Goal: Obtain resource: Obtain resource

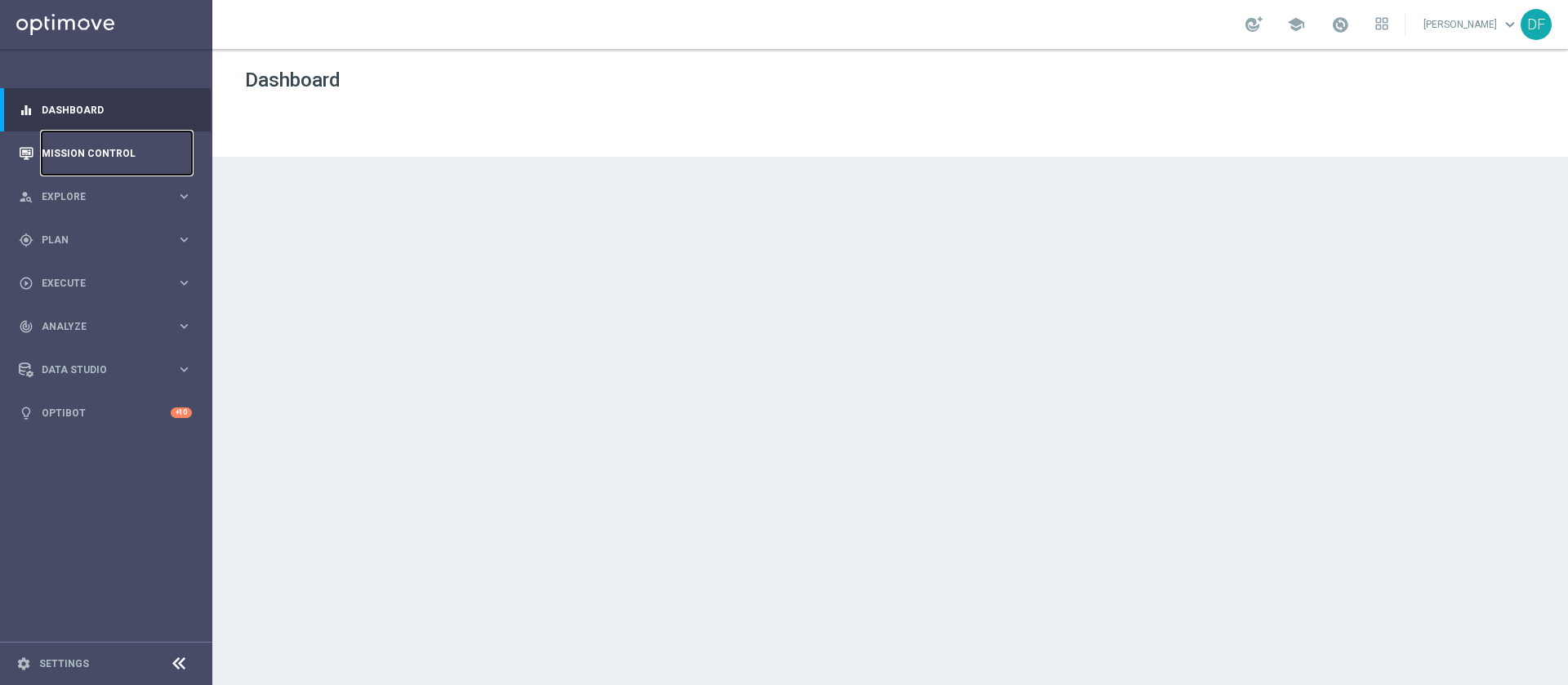
click at [114, 159] on link "Mission Control" at bounding box center [117, 152] width 150 height 43
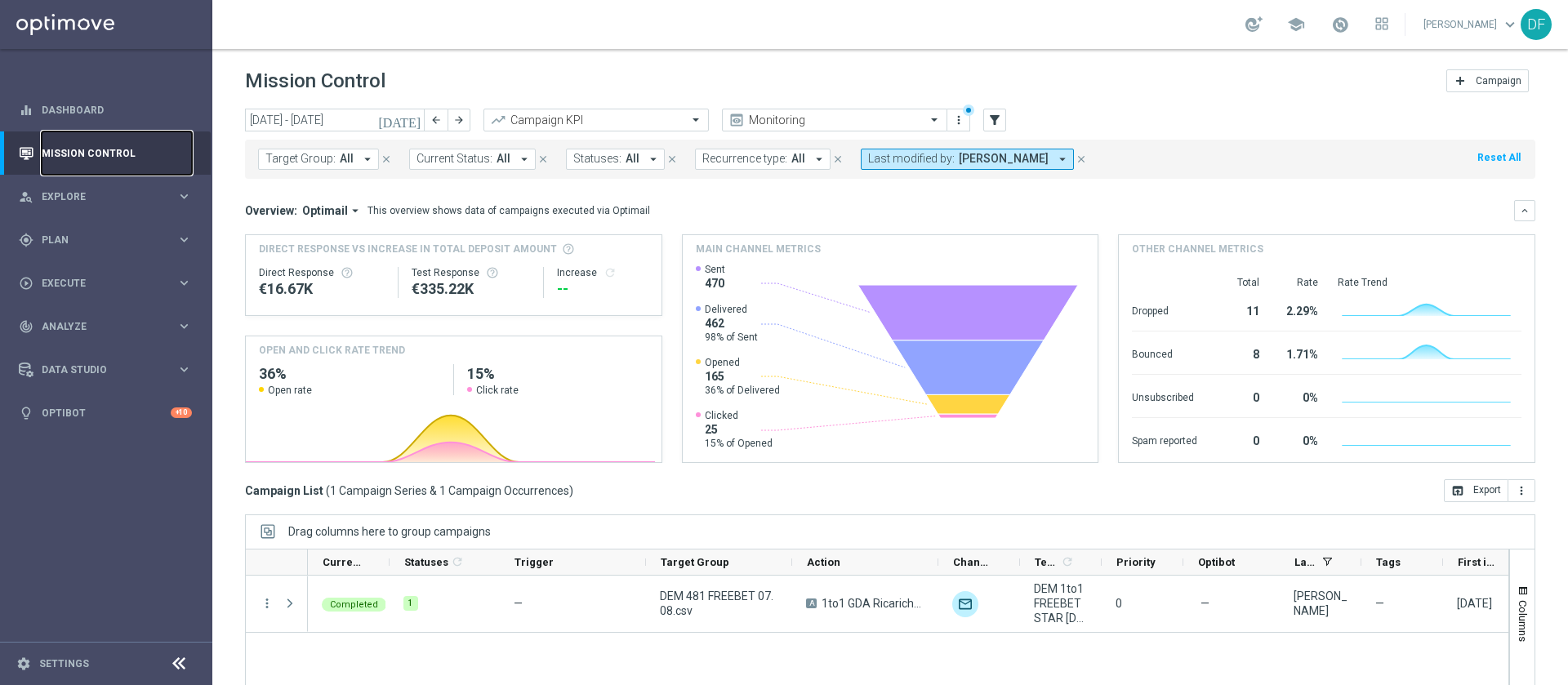
scroll to position [92, 0]
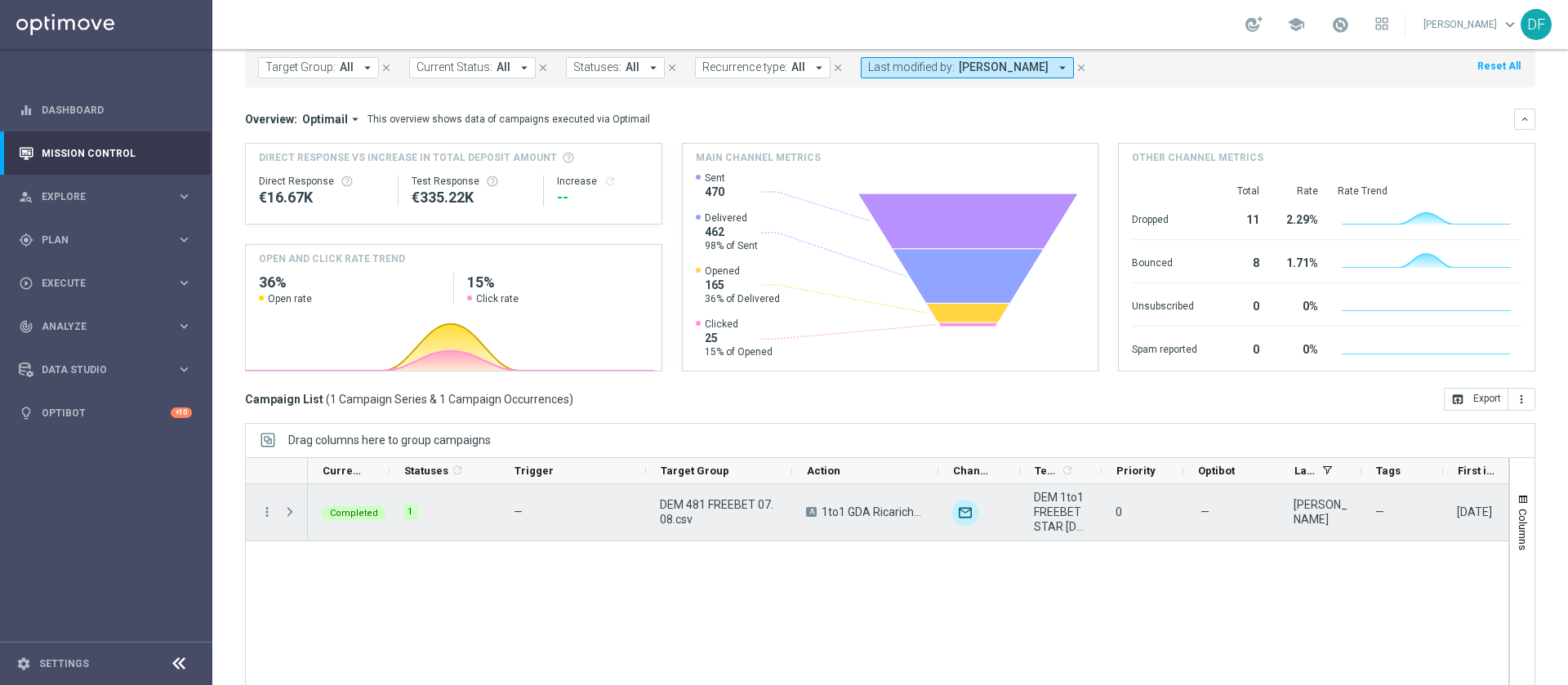
click at [288, 514] on span "Press SPACE to select this row." at bounding box center [289, 512] width 14 height 13
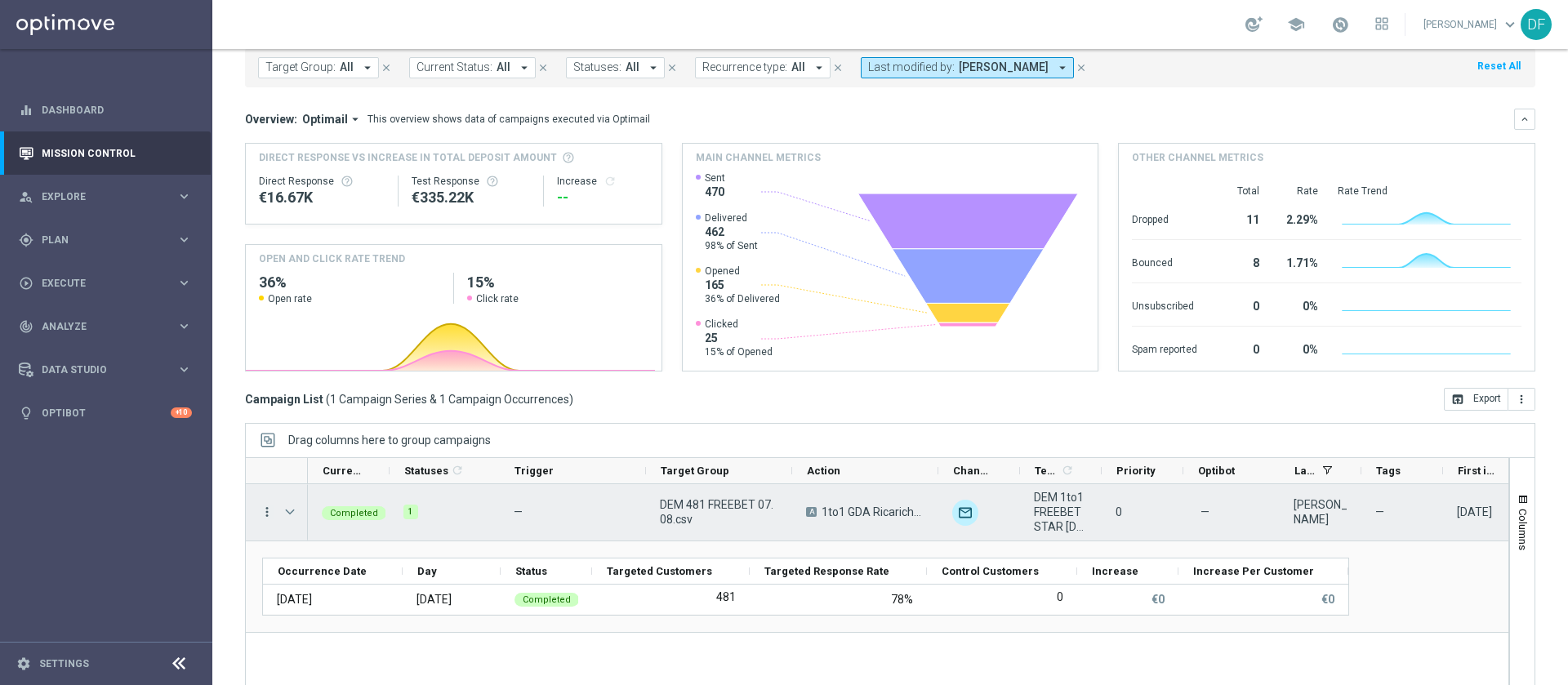
click at [266, 510] on icon "more_vert" at bounding box center [266, 511] width 14 height 14
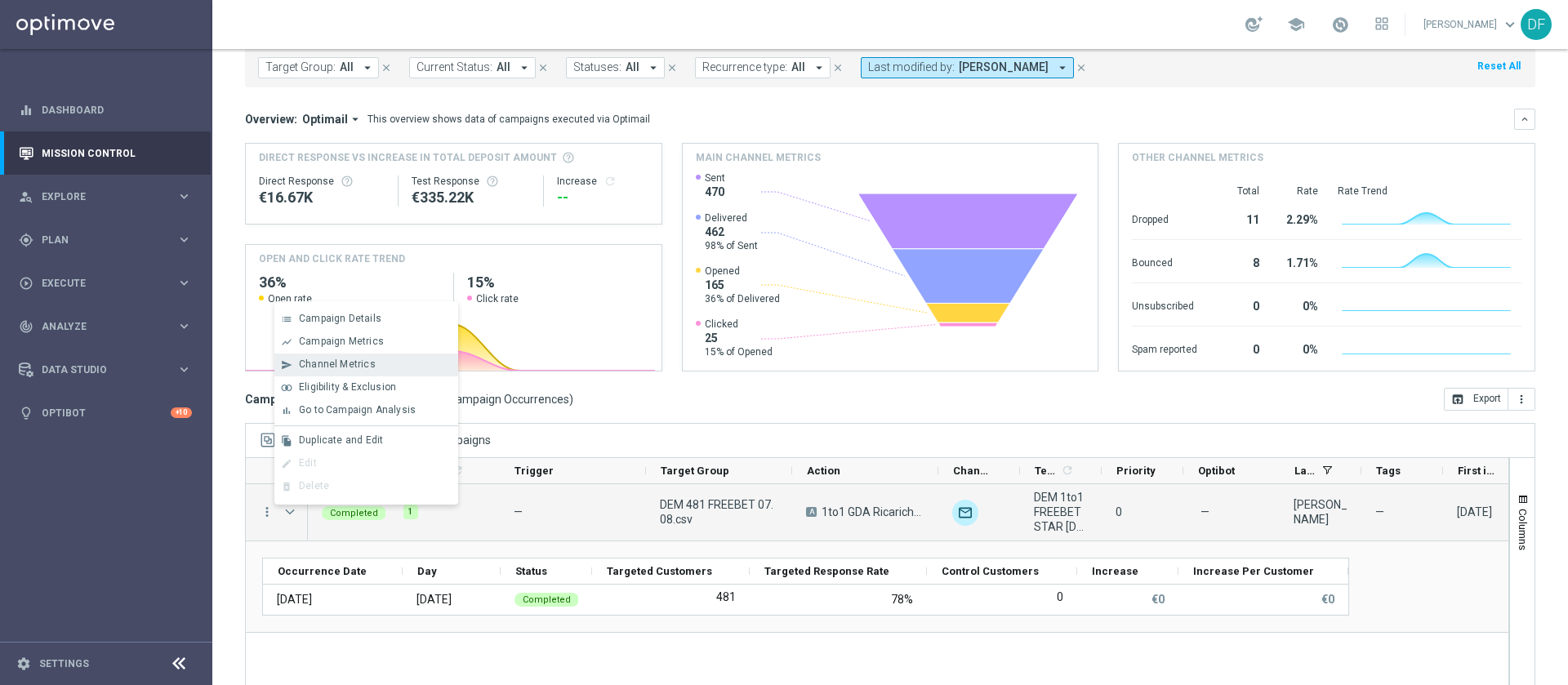
click at [358, 358] on span "Channel Metrics" at bounding box center [337, 364] width 77 height 11
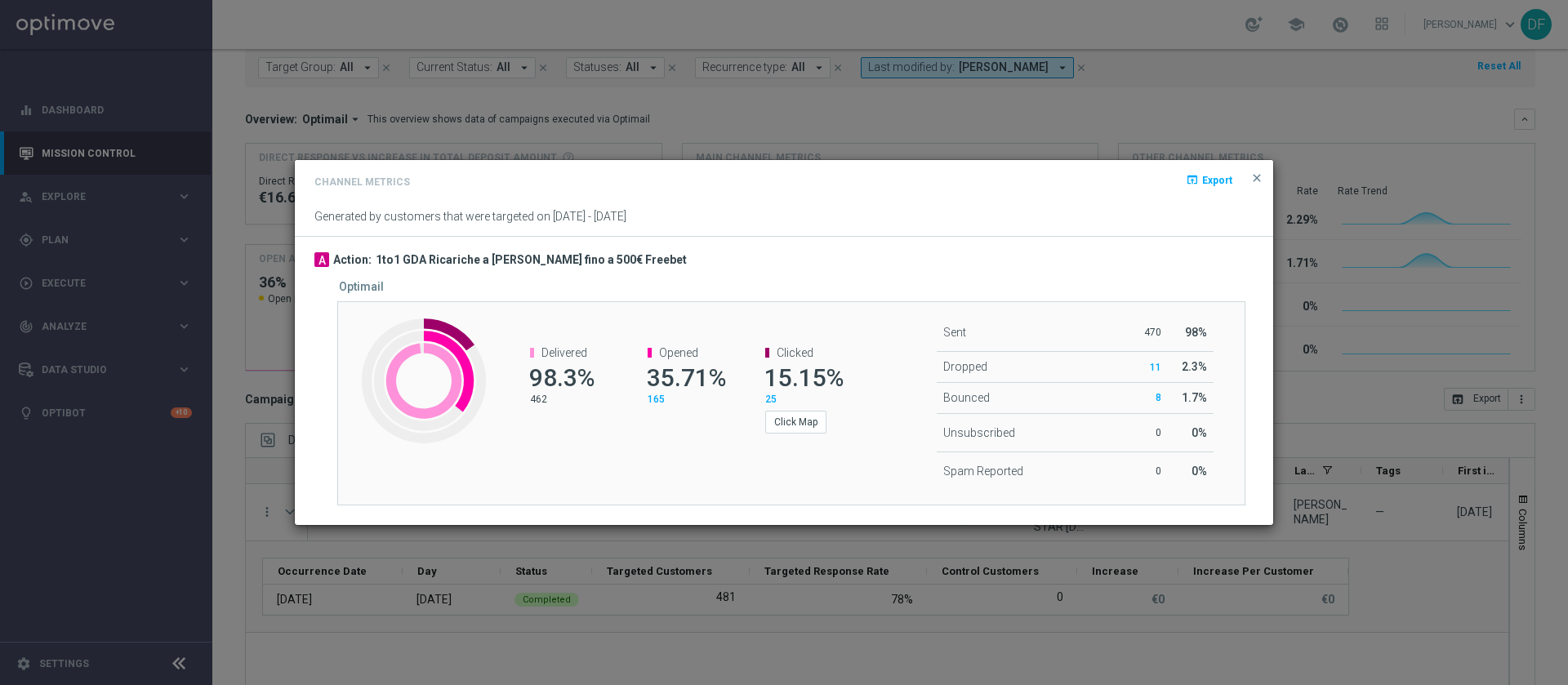
click at [768, 394] on span "25" at bounding box center [771, 399] width 11 height 11
click at [1251, 180] on span "close" at bounding box center [1257, 178] width 13 height 13
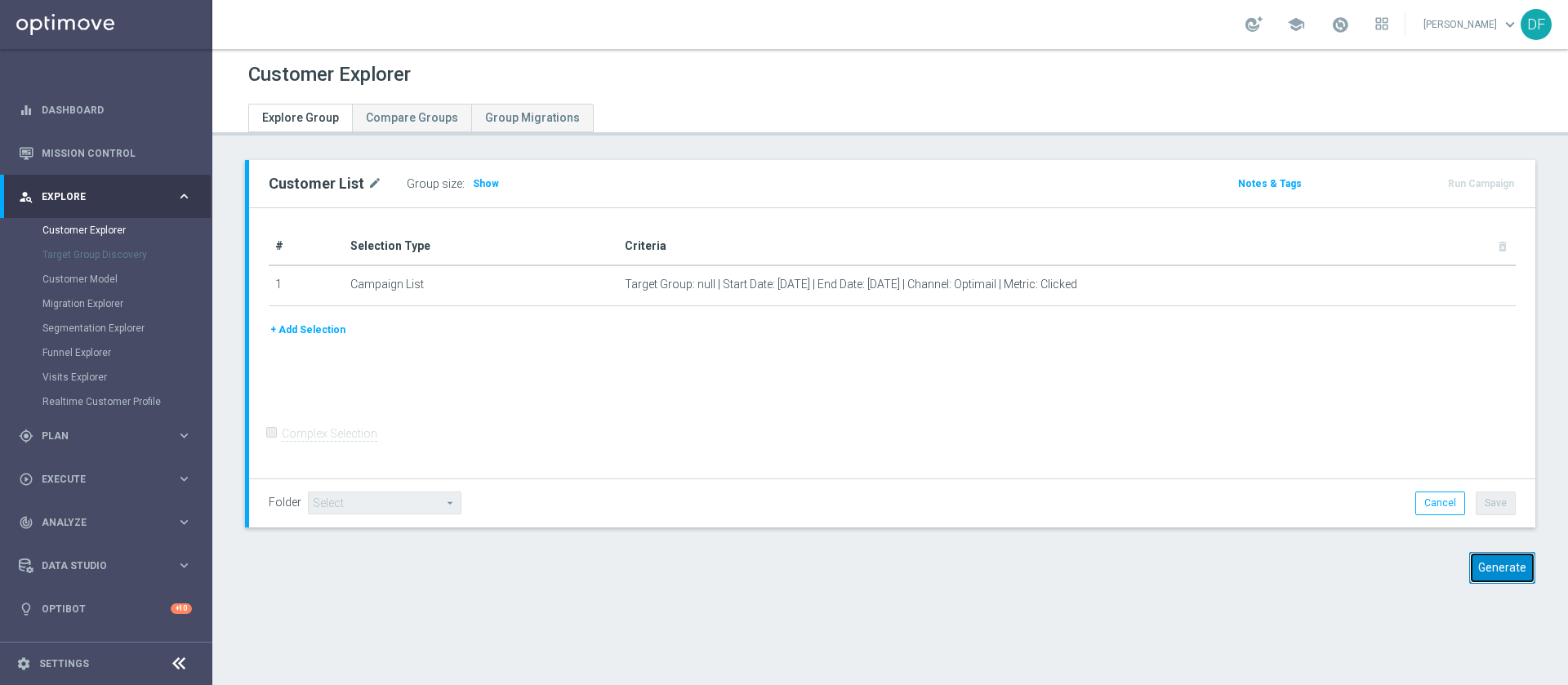
click at [1480, 575] on button "Generate" at bounding box center [1502, 567] width 66 height 32
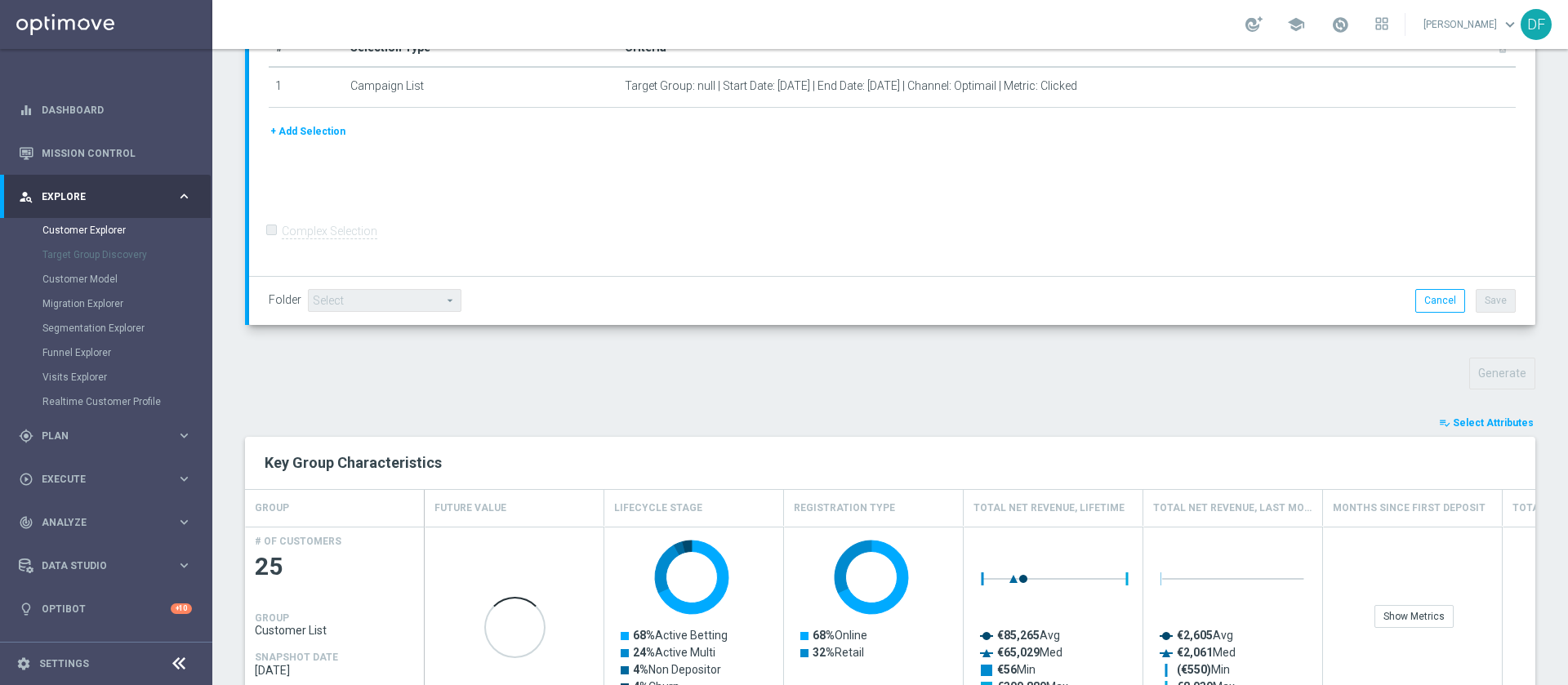
scroll to position [501, 0]
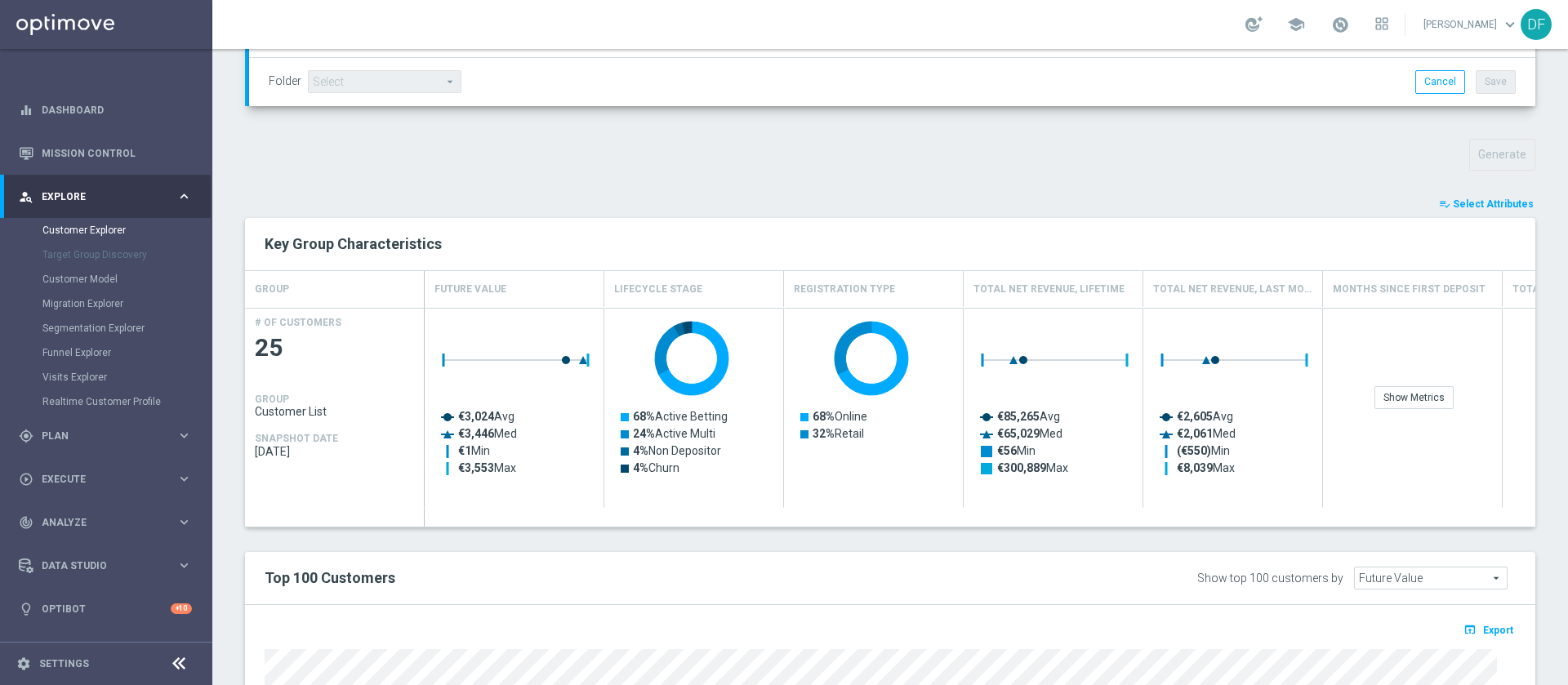
click at [1472, 208] on span "Select Attributes" at bounding box center [1492, 204] width 80 height 11
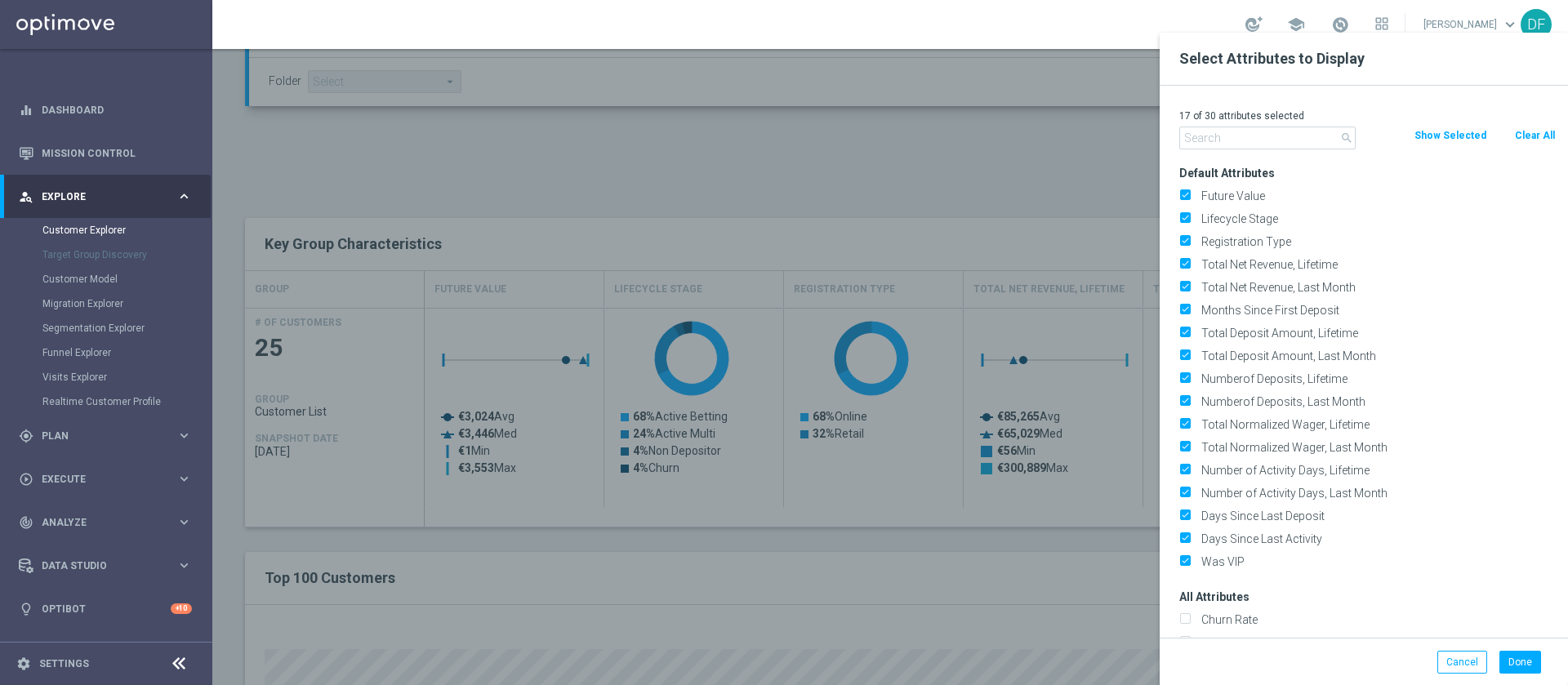
click at [1544, 129] on button "Clear All" at bounding box center [1534, 135] width 43 height 18
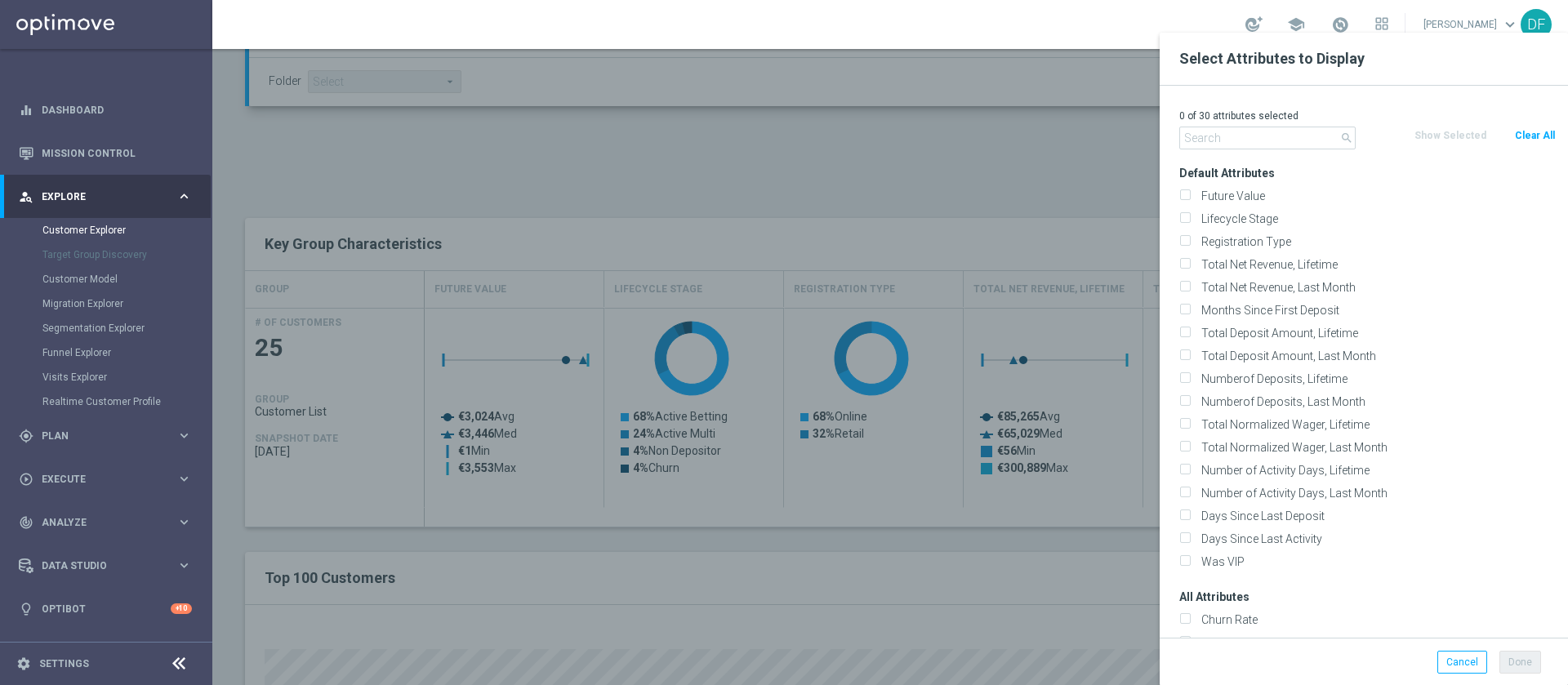
checkbox input "false"
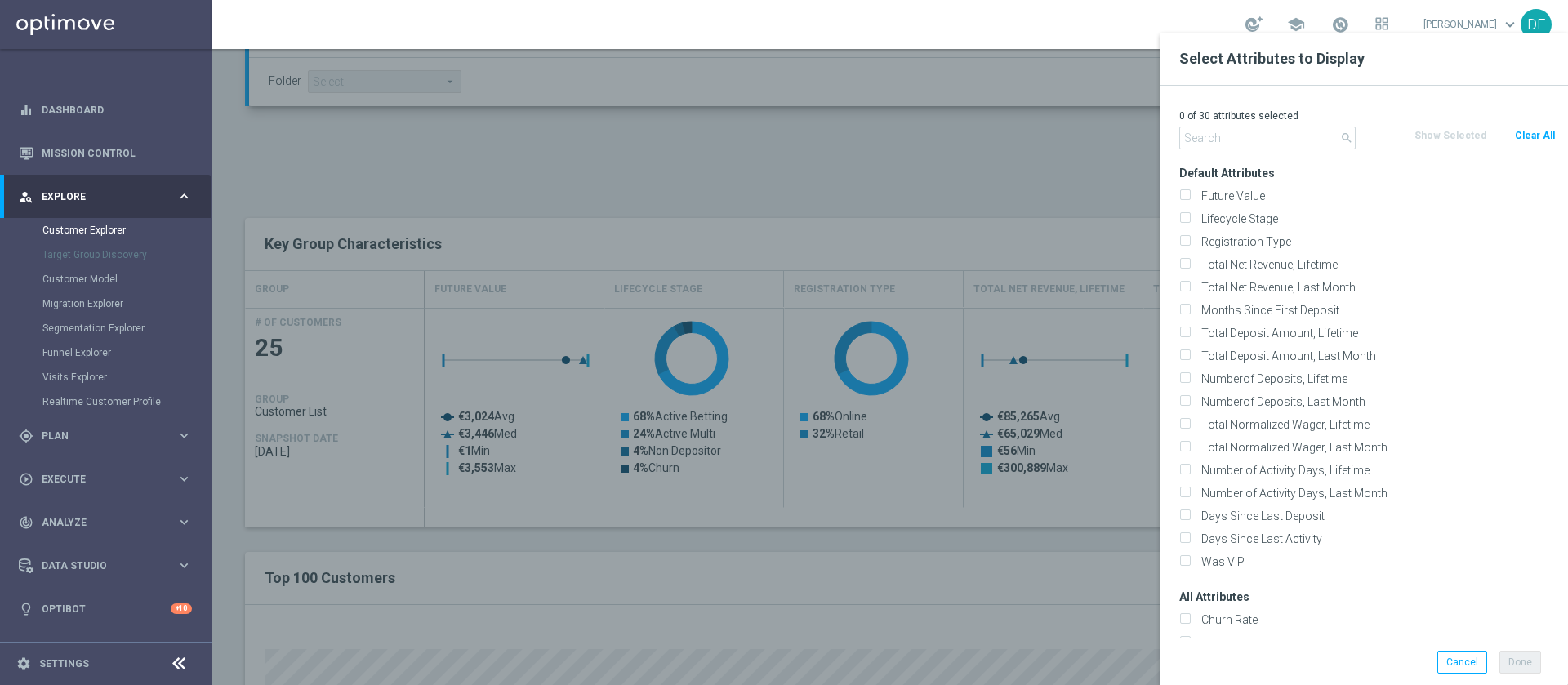
checkbox input "false"
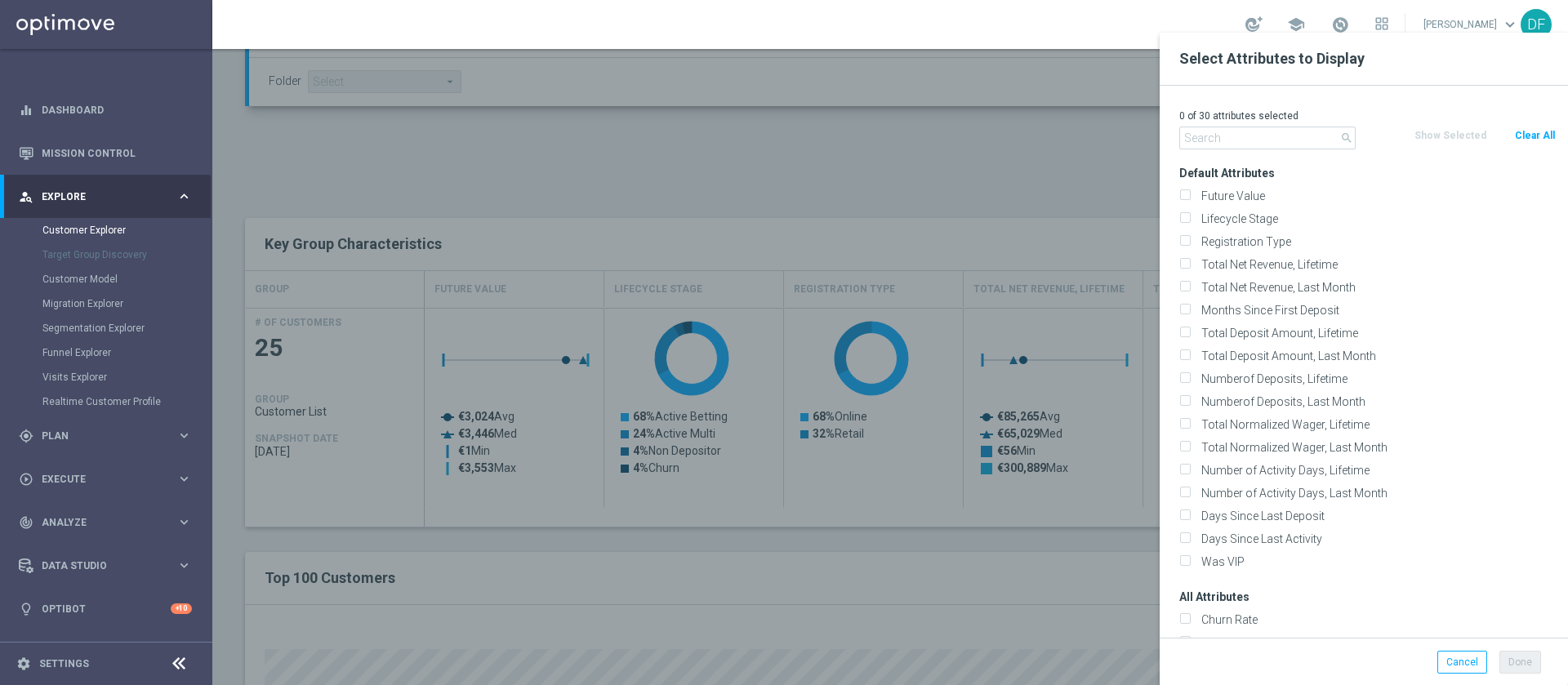
checkbox input "false"
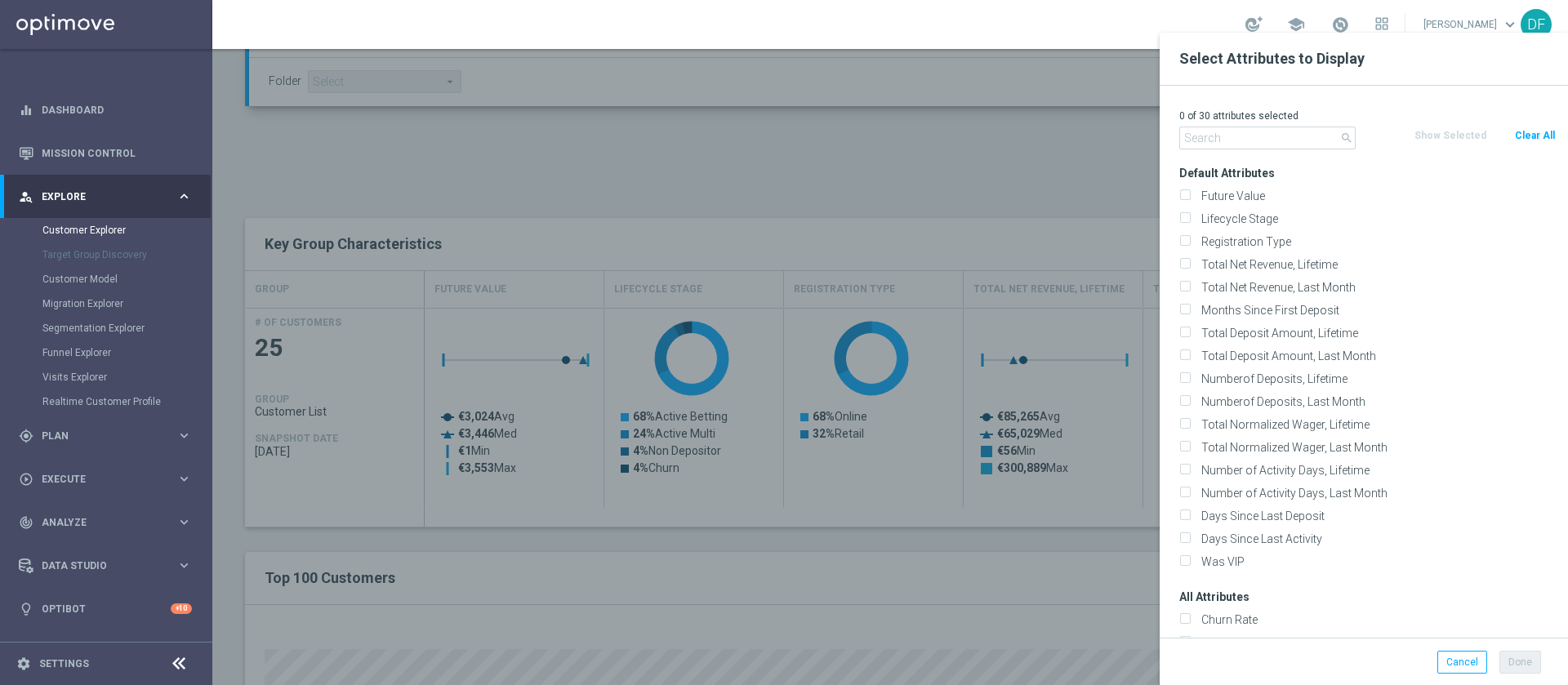
checkbox input "false"
click at [1255, 134] on input "text" at bounding box center [1267, 138] width 176 height 23
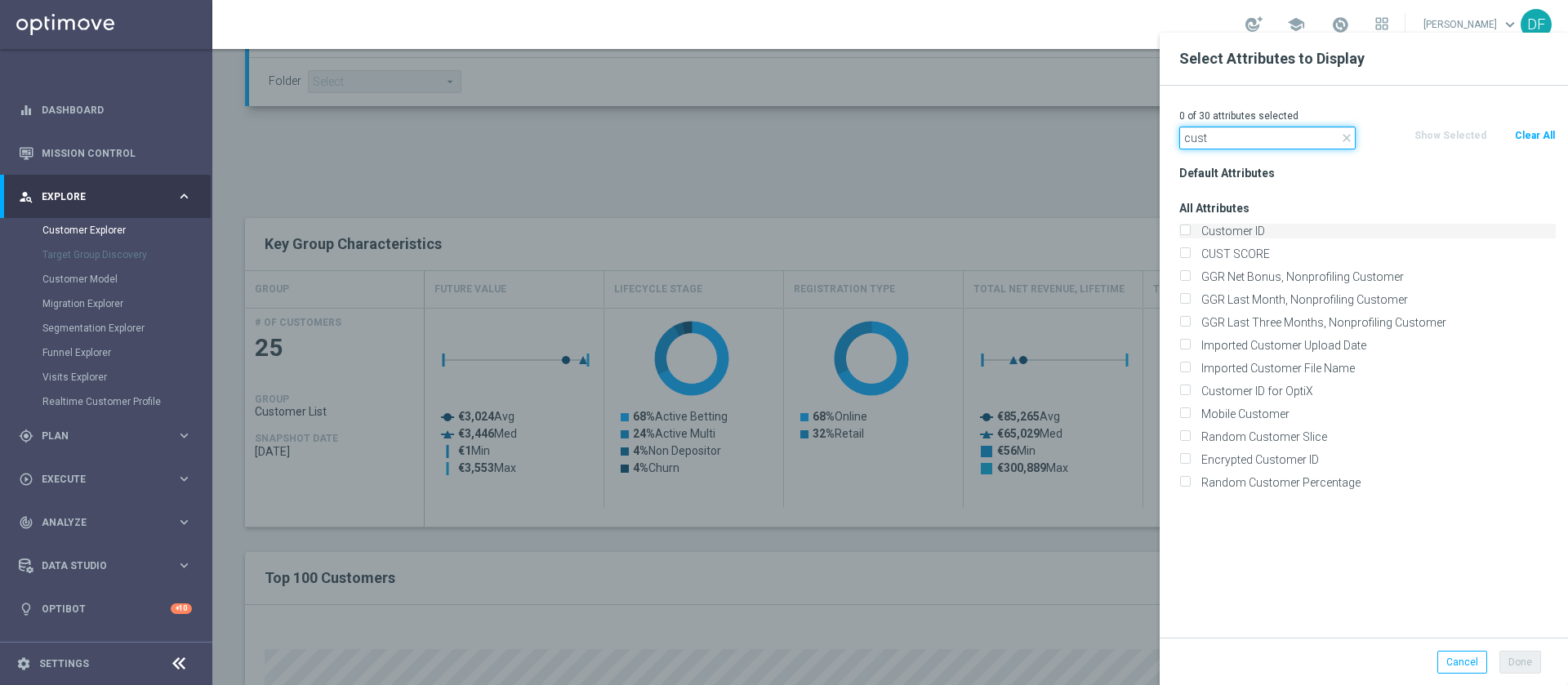
type input "cust"
click at [1224, 232] on label "Customer ID" at bounding box center [1376, 231] width 360 height 14
click at [1190, 232] on input "Customer ID" at bounding box center [1184, 232] width 11 height 11
checkbox input "true"
click at [1523, 668] on button "Done" at bounding box center [1520, 662] width 42 height 23
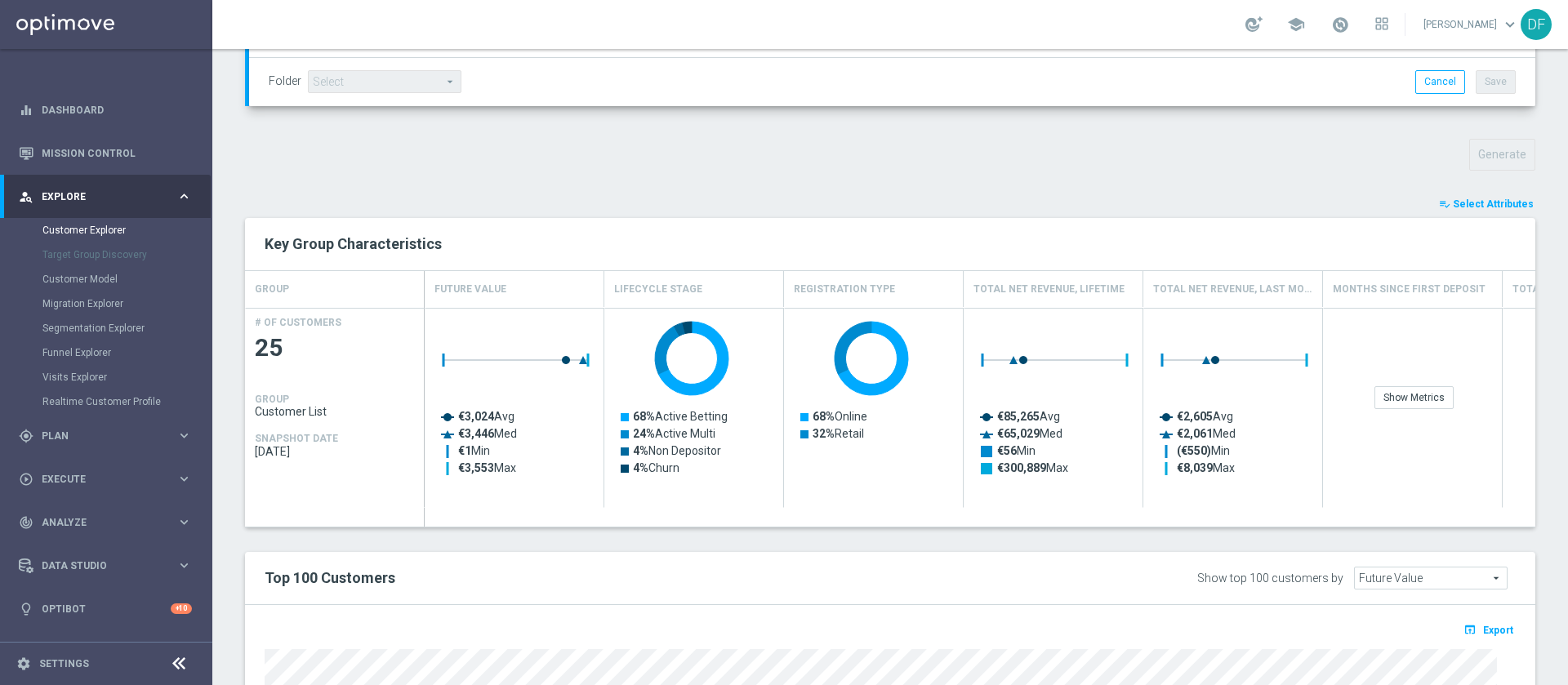
type input "Search"
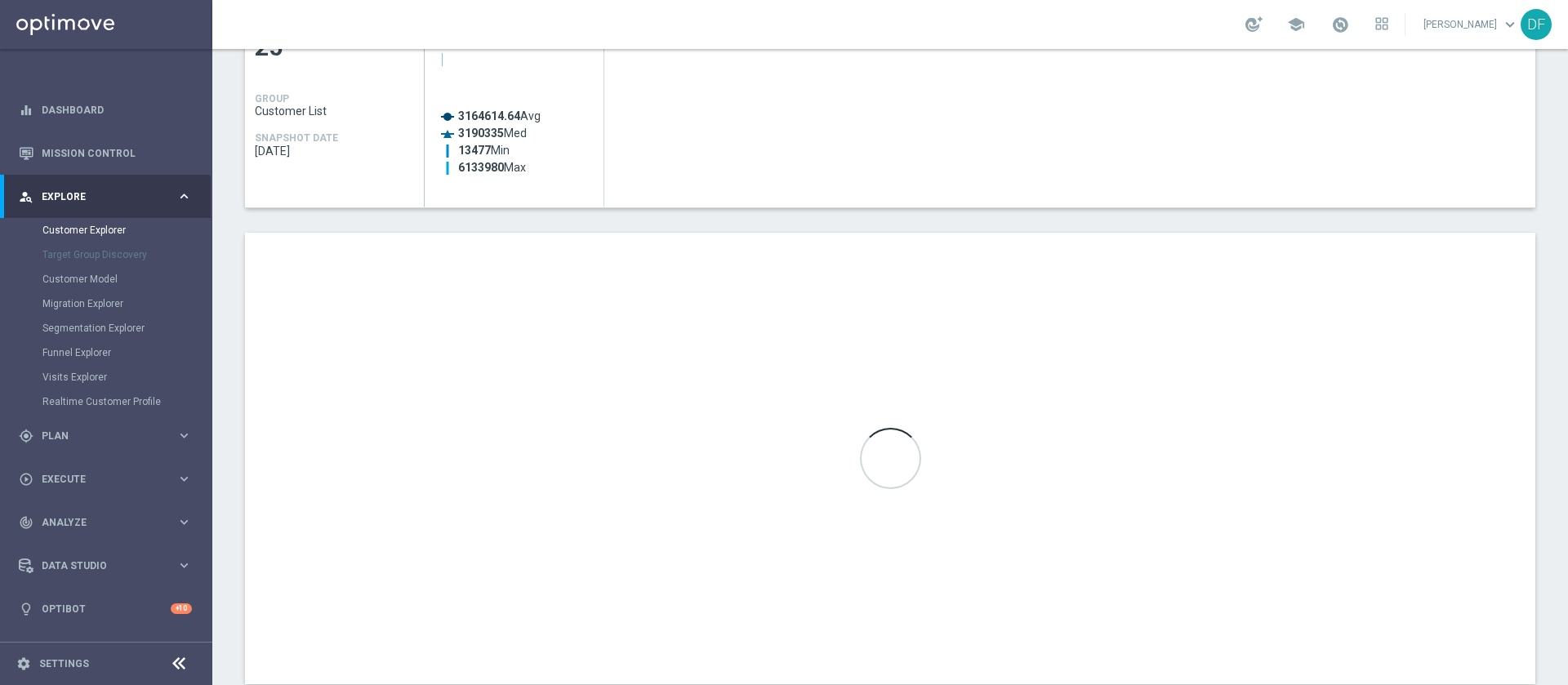
scroll to position [841, 0]
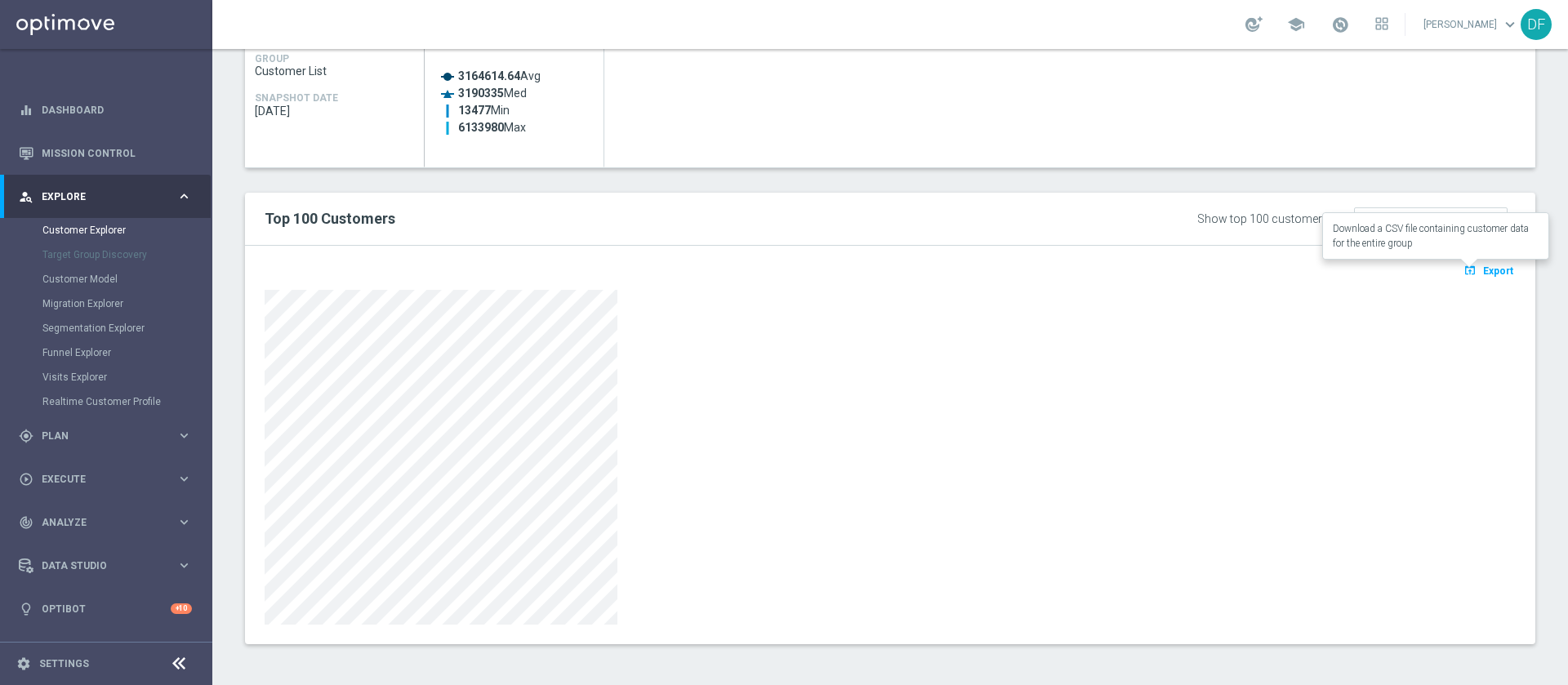
click at [1483, 272] on span "Export" at bounding box center [1498, 271] width 31 height 11
